Goal: Find specific page/section: Find specific page/section

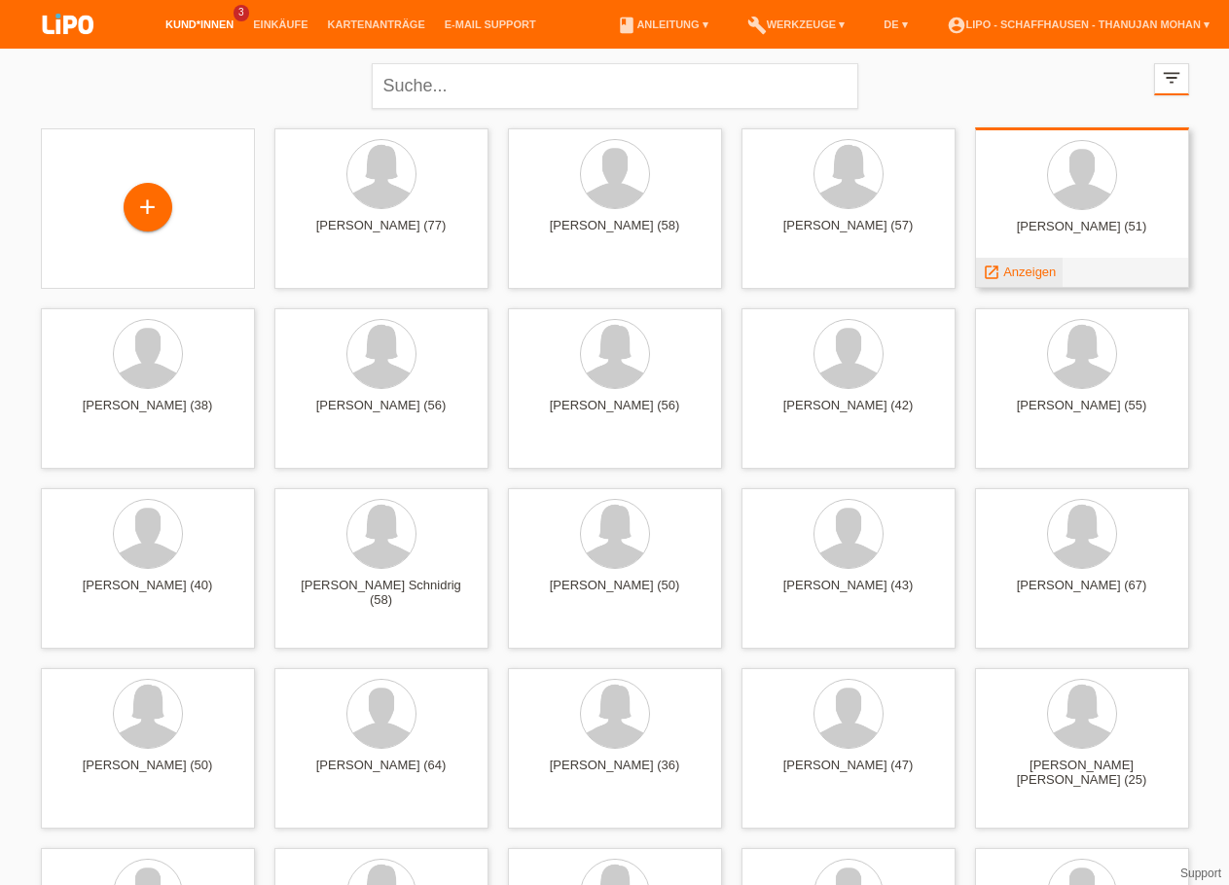
click at [1020, 270] on span "Anzeigen" at bounding box center [1029, 272] width 53 height 15
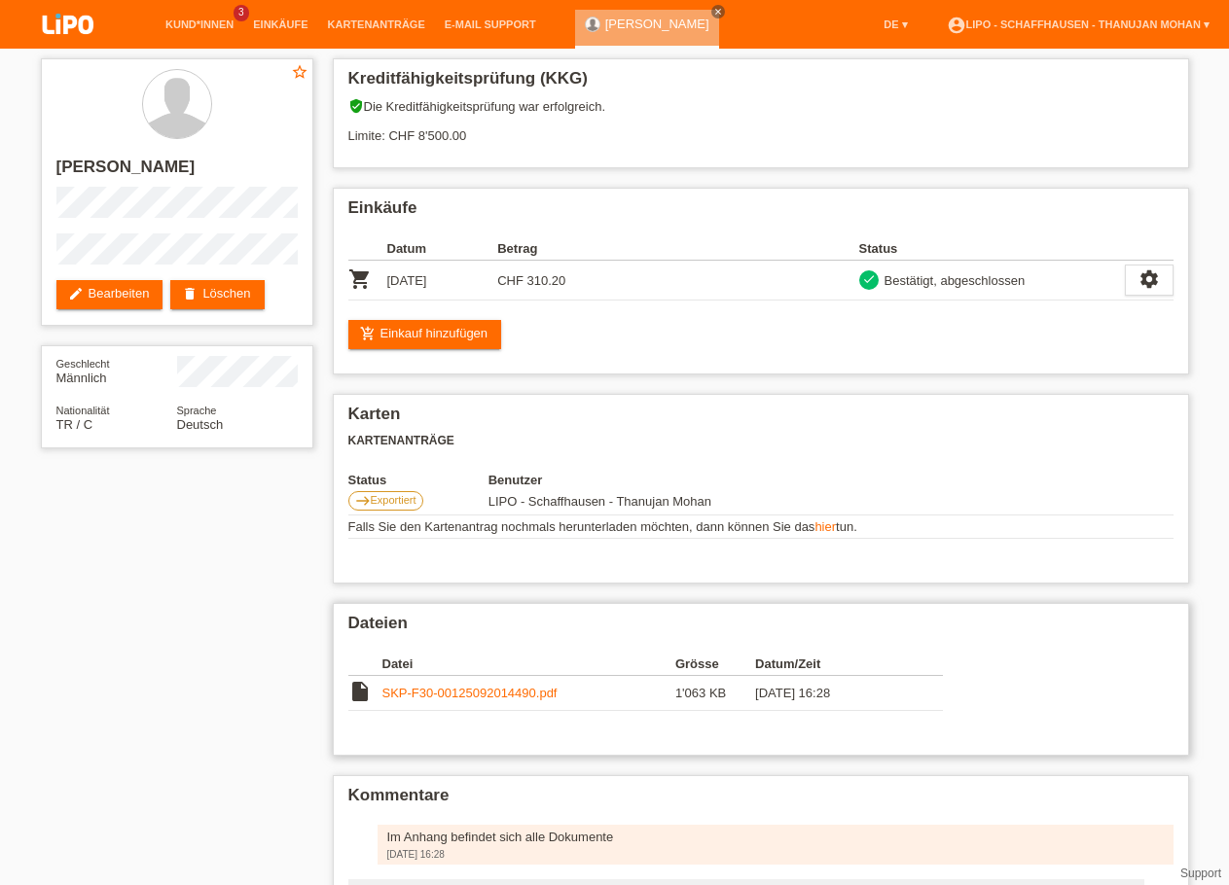
click at [463, 701] on link "SKP-F30-00125092014490.pdf" at bounding box center [469, 693] width 175 height 15
click at [62, 36] on img at bounding box center [67, 26] width 97 height 52
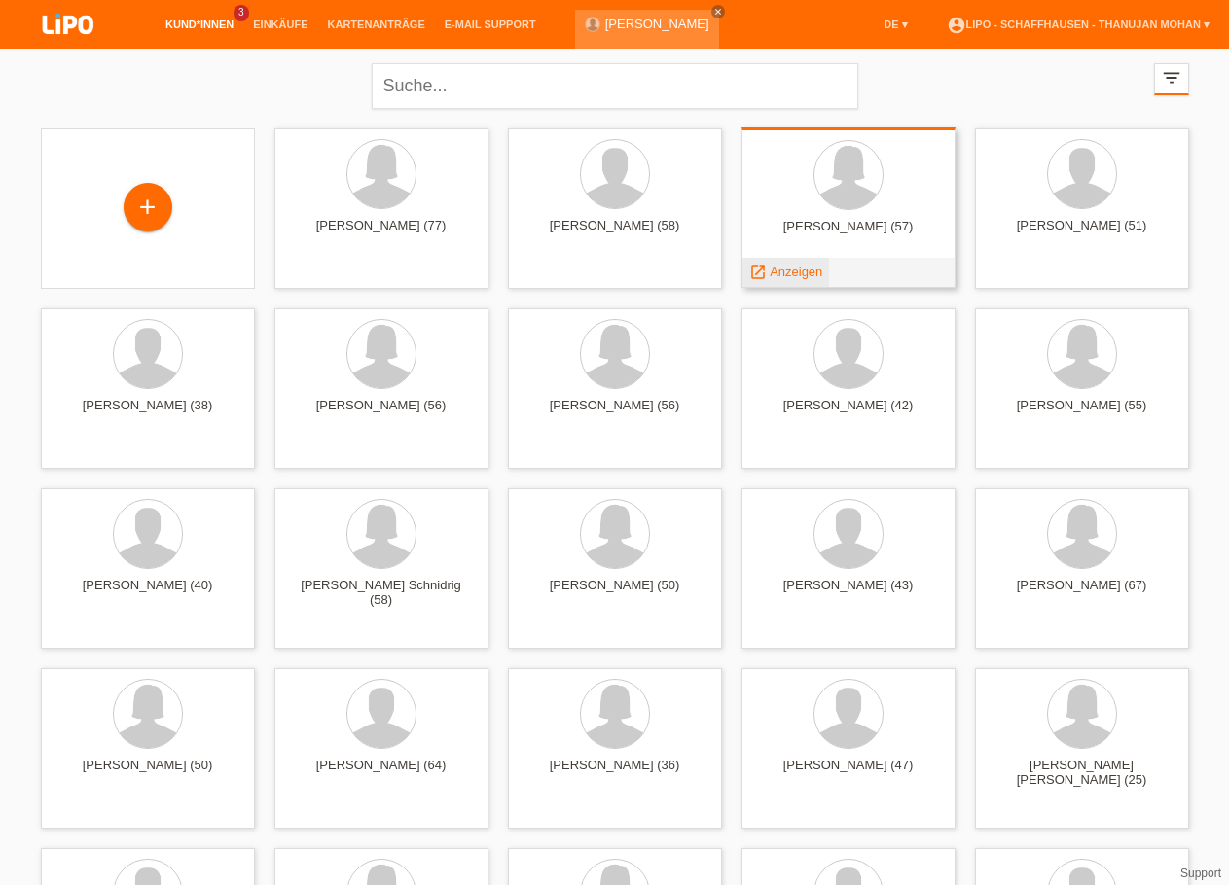
click at [802, 278] on span "Anzeigen" at bounding box center [796, 272] width 53 height 15
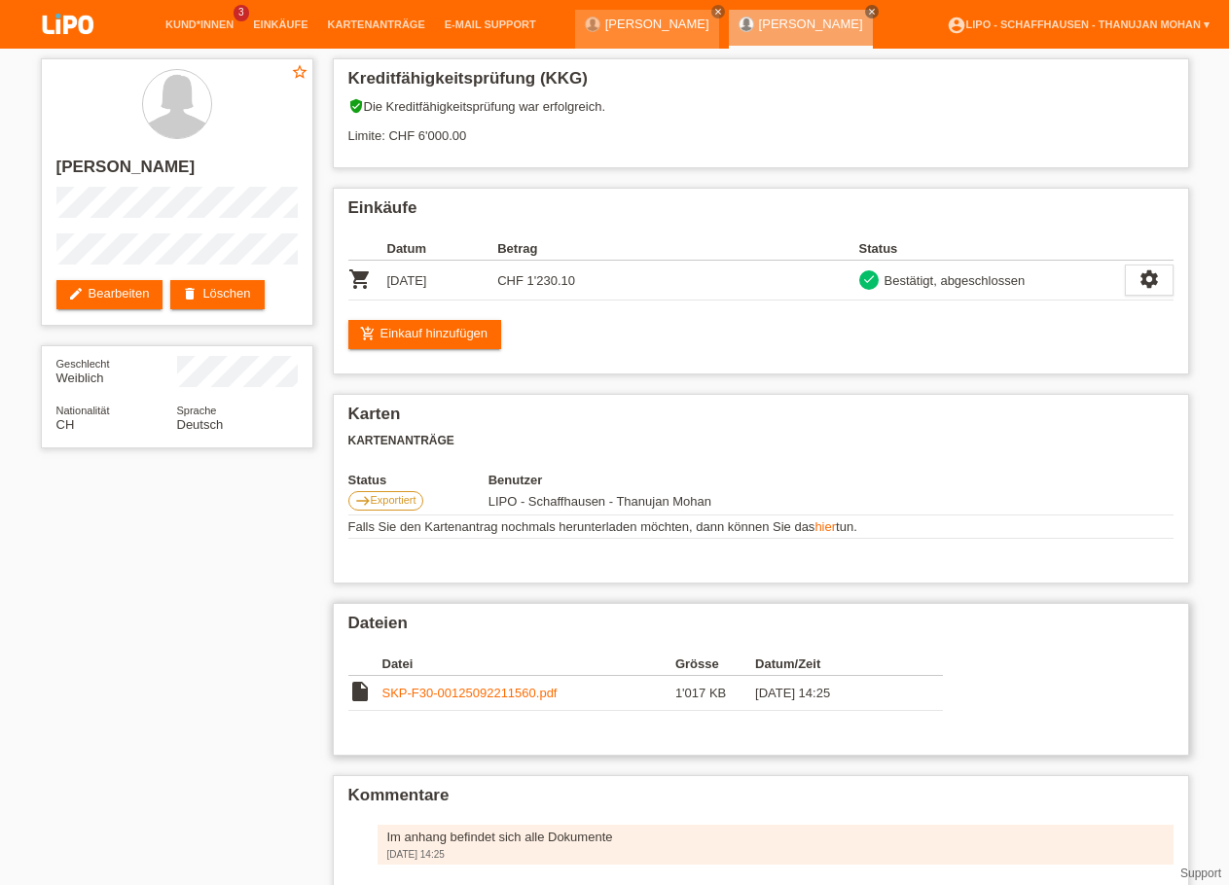
click at [454, 711] on td "SKP-F30-00125092211560.pdf" at bounding box center [528, 693] width 293 height 35
click at [452, 701] on link "SKP-F30-00125092211560.pdf" at bounding box center [469, 693] width 175 height 15
click at [64, 18] on img at bounding box center [67, 26] width 97 height 52
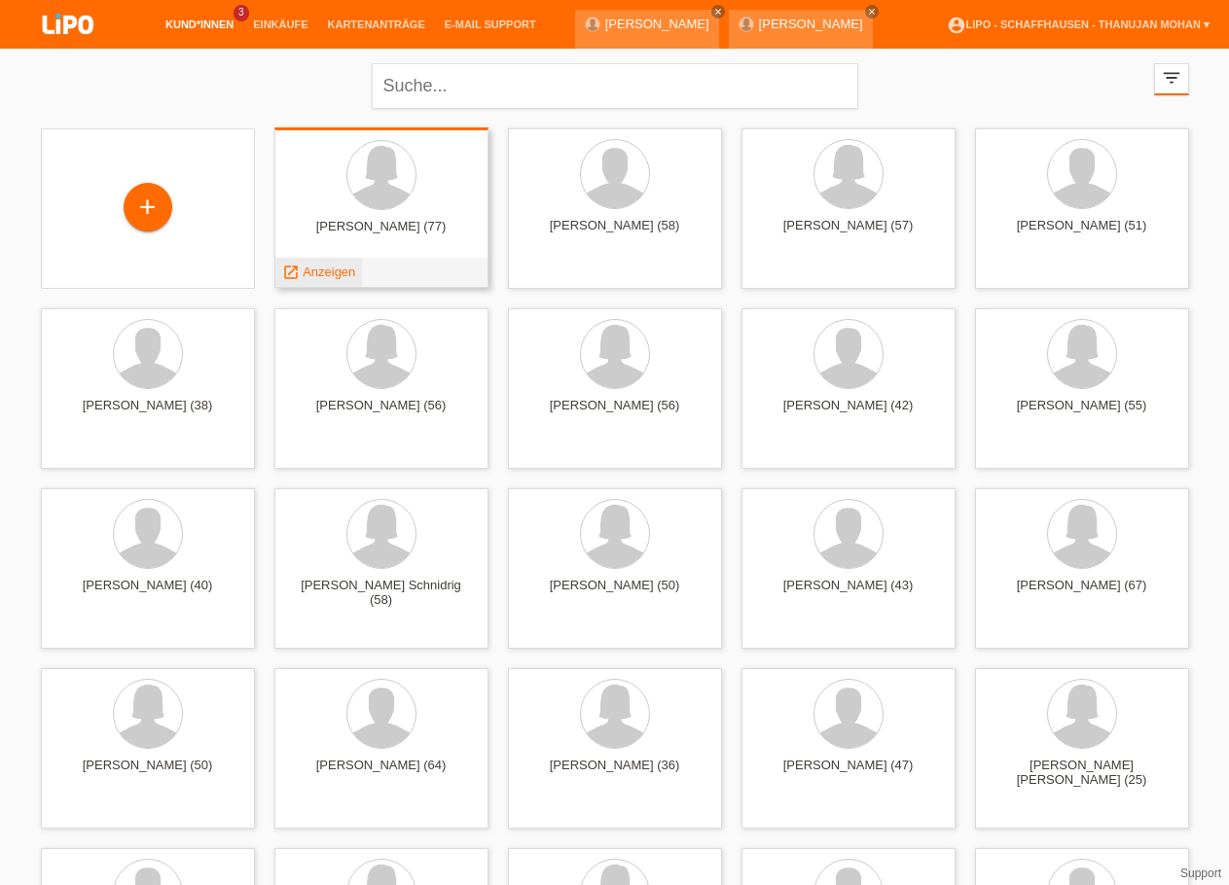
click at [341, 275] on span "Anzeigen" at bounding box center [329, 272] width 53 height 15
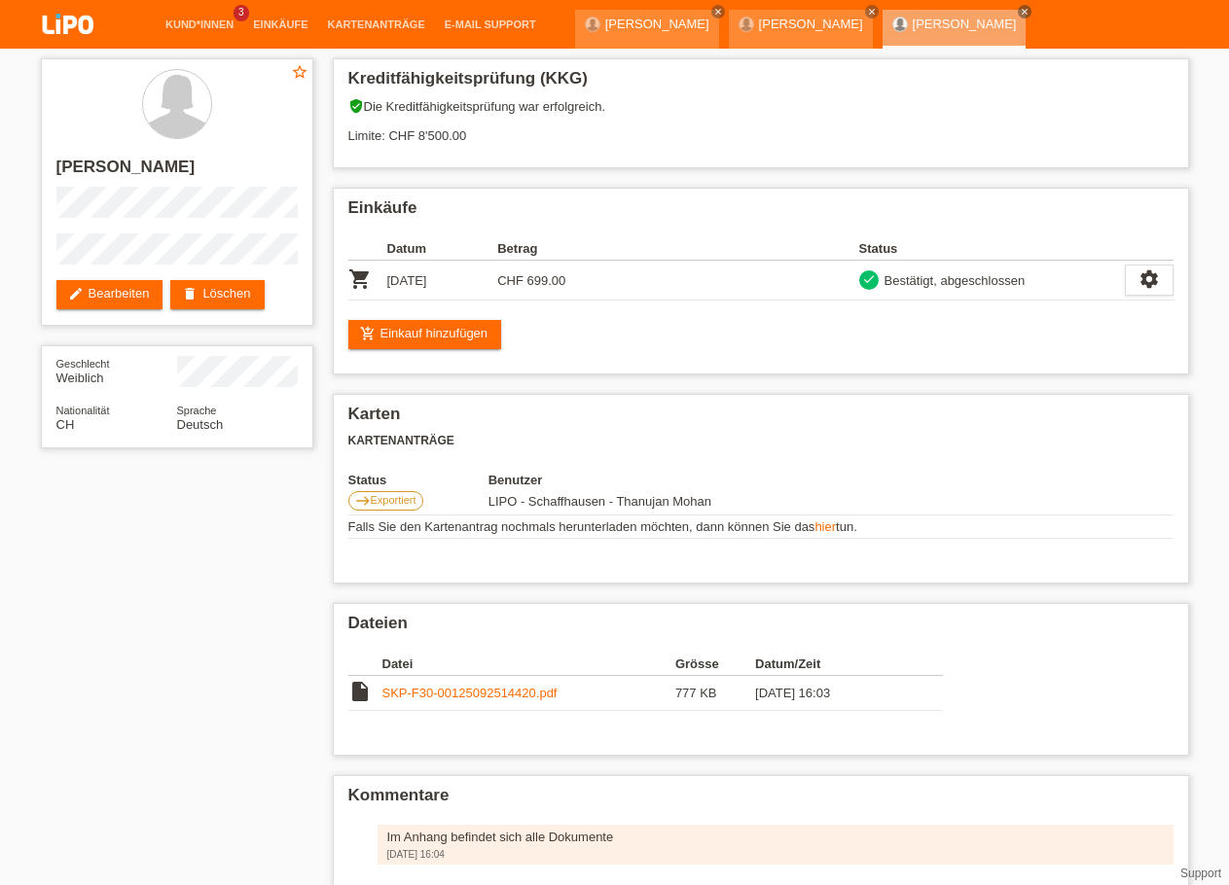
click at [80, 33] on img at bounding box center [67, 26] width 97 height 52
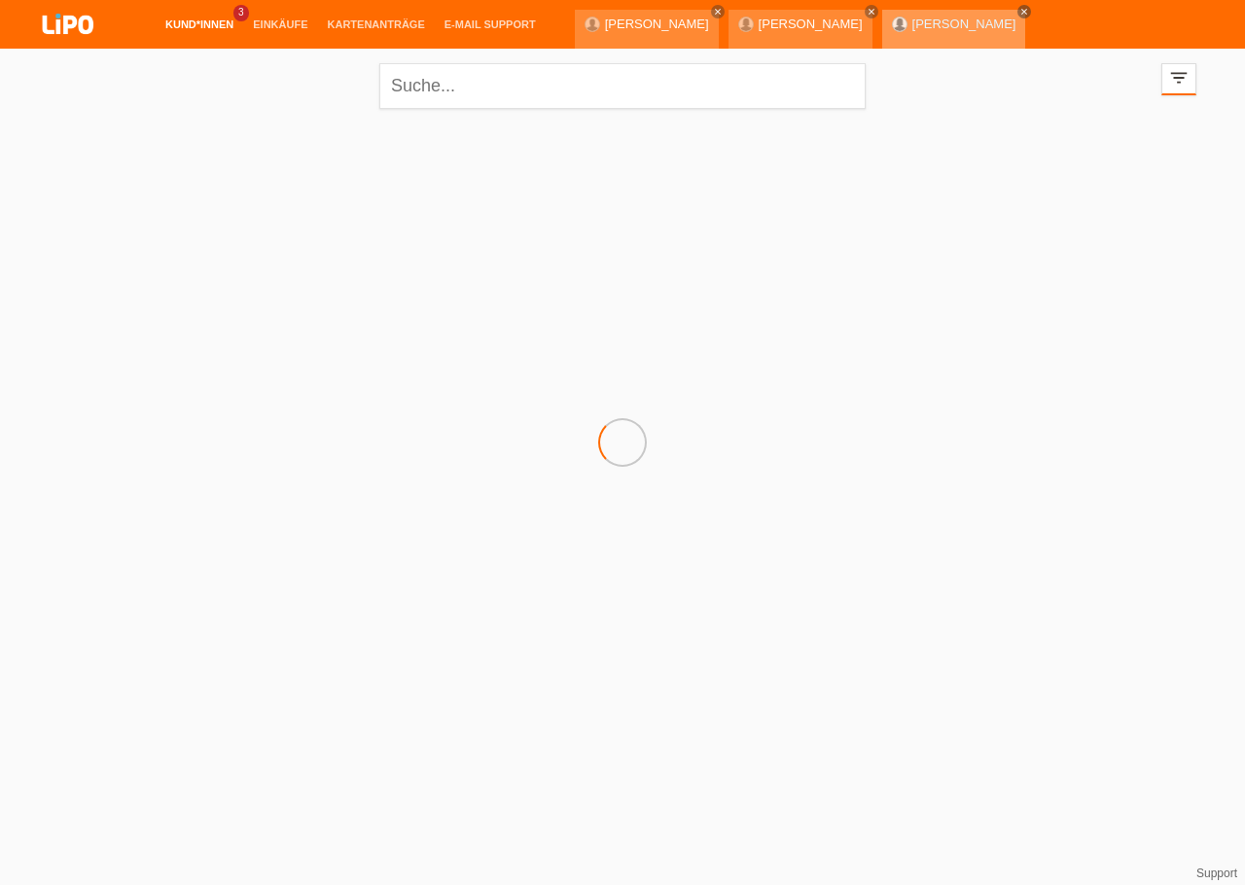
click at [1018, 18] on link "close" at bounding box center [1025, 12] width 14 height 14
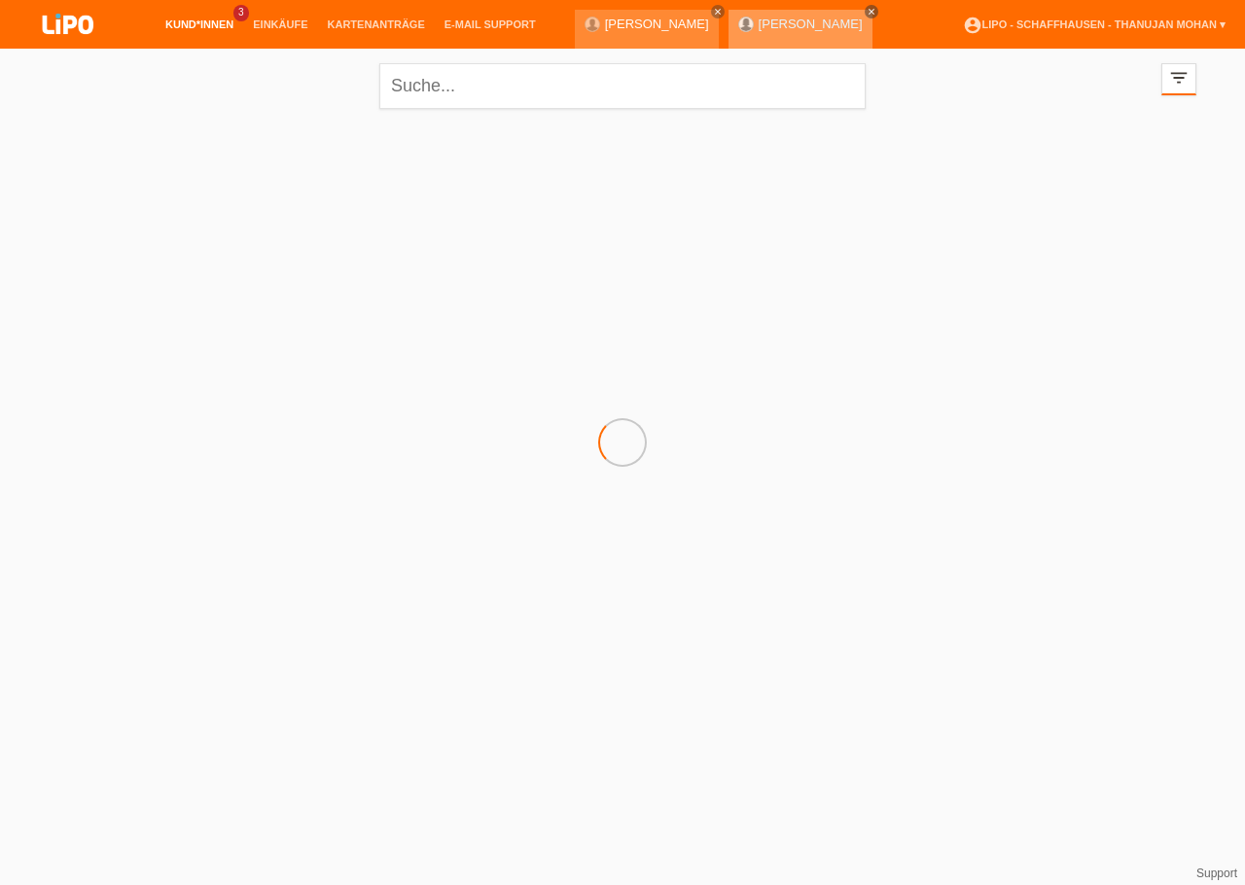
click at [867, 9] on icon "close" at bounding box center [872, 12] width 10 height 10
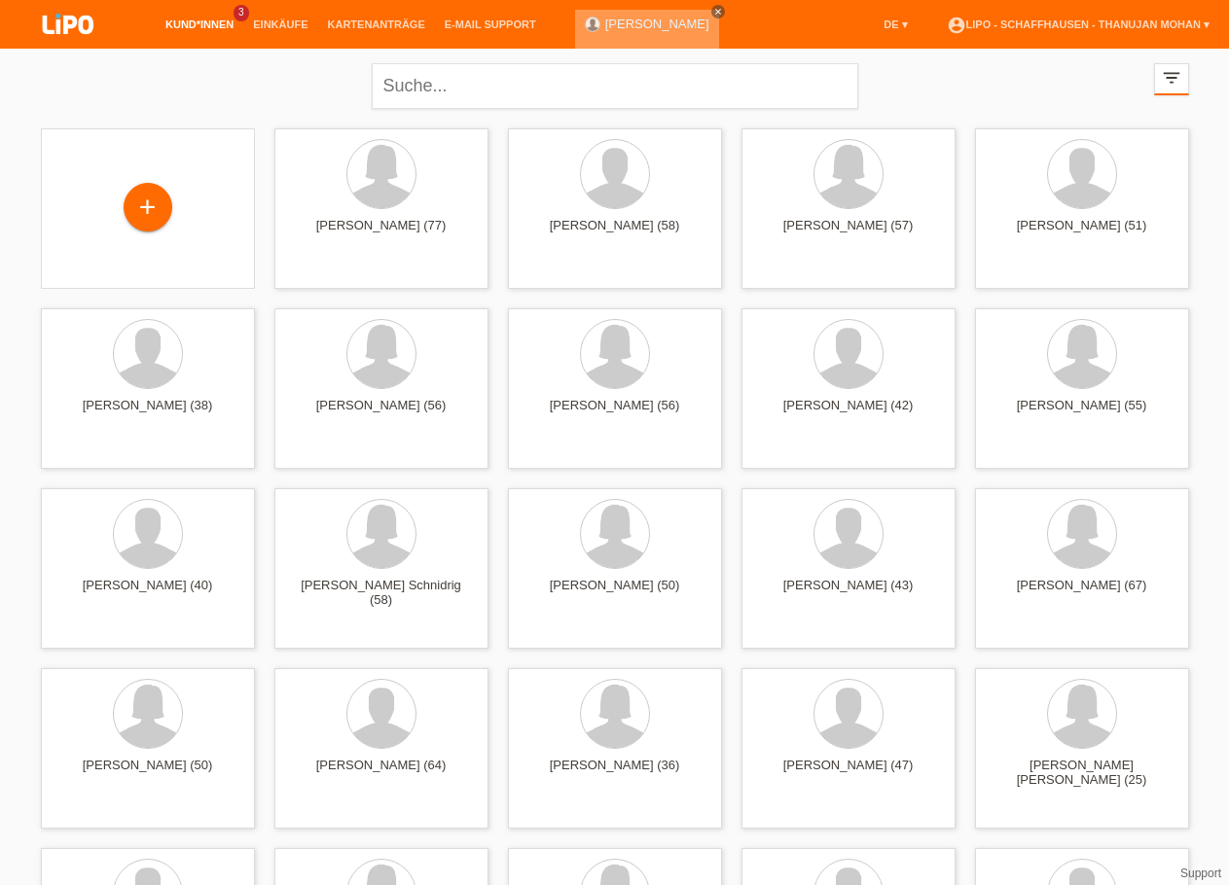
click at [713, 9] on icon "close" at bounding box center [718, 12] width 10 height 10
